Goal: Information Seeking & Learning: Learn about a topic

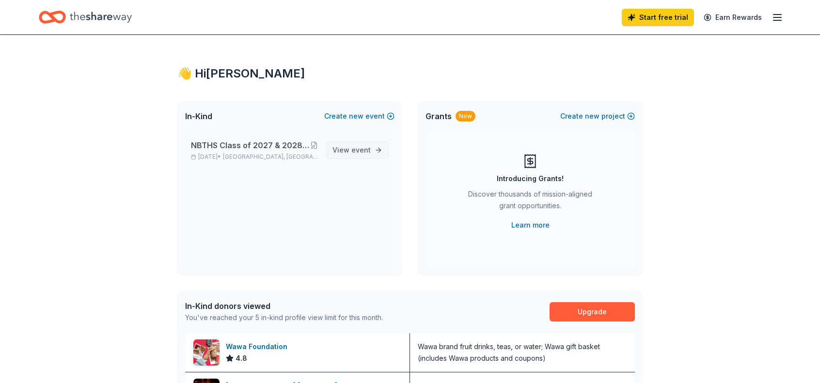
click at [369, 146] on span "event" at bounding box center [360, 150] width 19 height 8
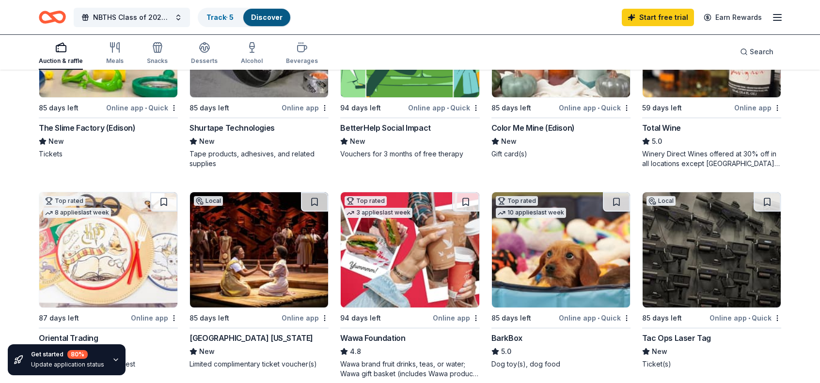
scroll to position [194, 0]
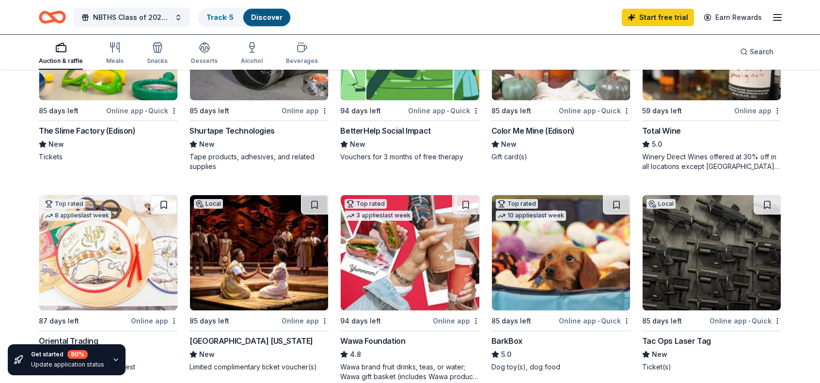
click at [532, 243] on img at bounding box center [561, 252] width 138 height 115
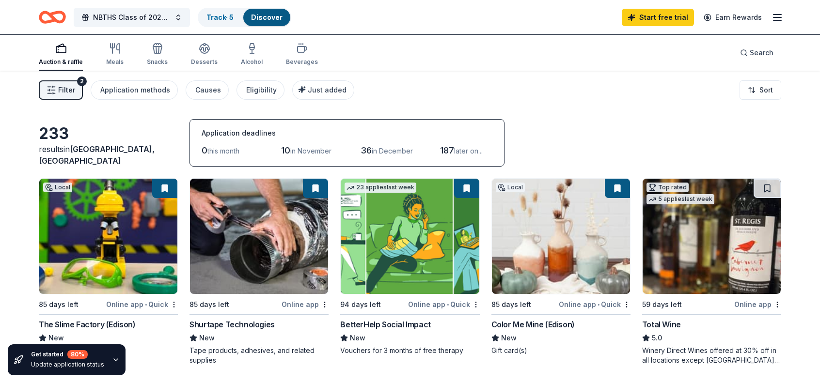
scroll to position [0, 0]
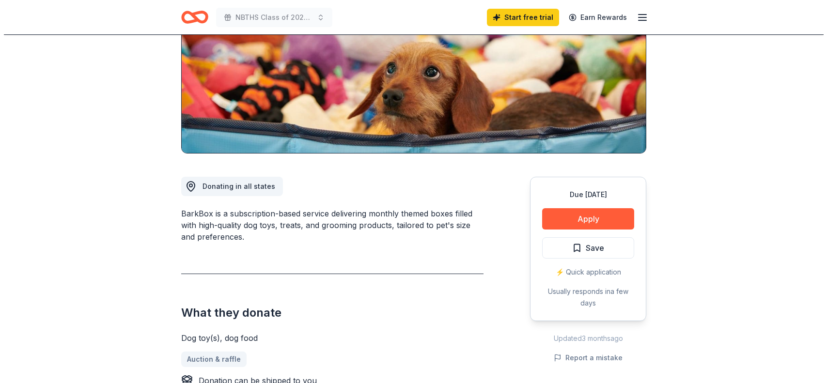
scroll to position [145, 0]
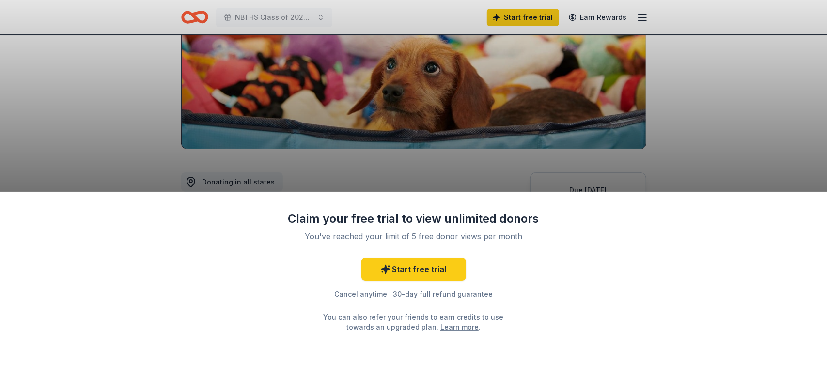
click at [551, 216] on div "Claim your free trial to view unlimited donors You've reached your limit of 5 f…" at bounding box center [413, 288] width 827 height 192
click at [169, 106] on div "Claim your free trial to view unlimited donors You've reached your limit of 5 f…" at bounding box center [413, 191] width 827 height 383
